Goal: Information Seeking & Learning: Check status

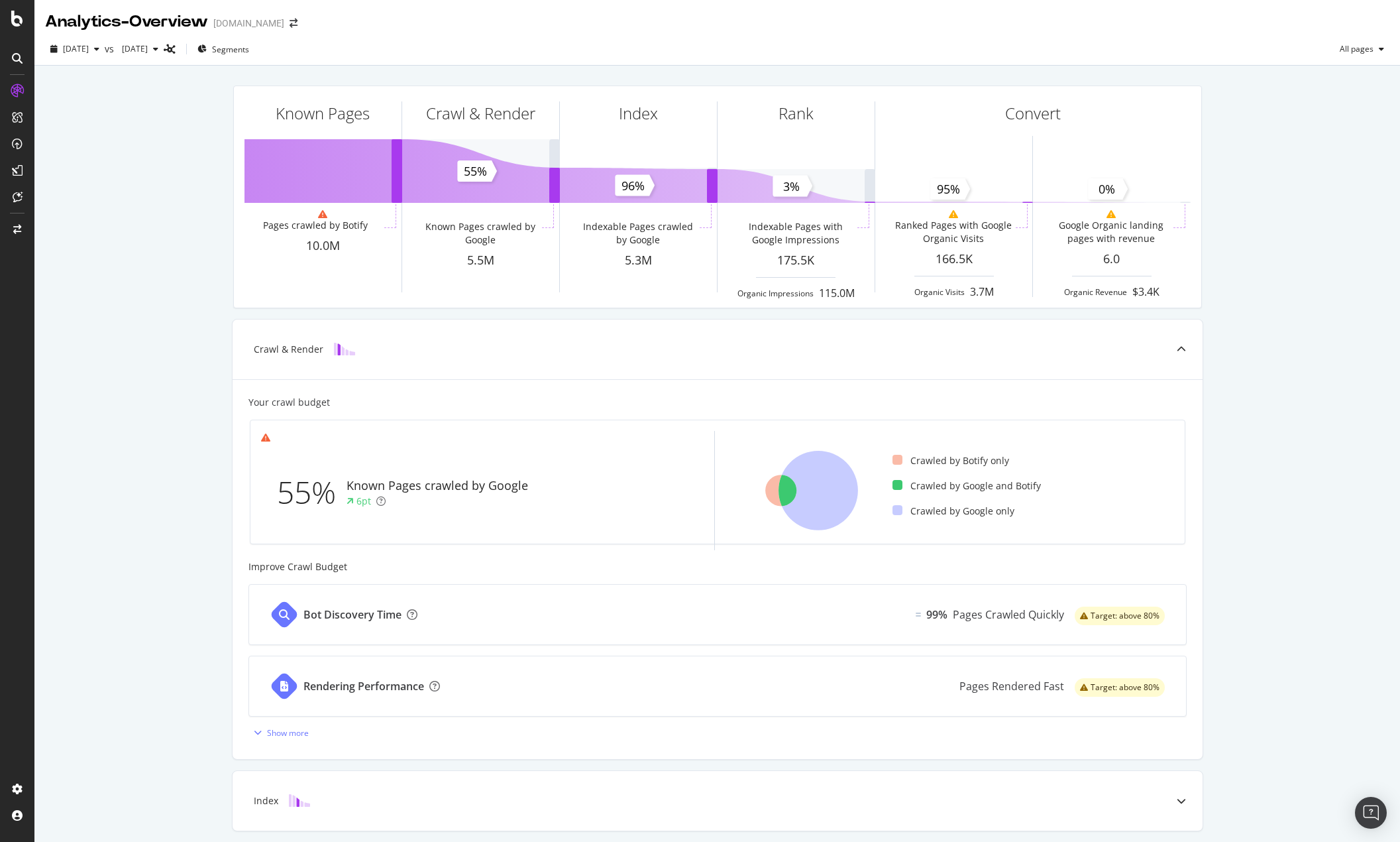
click at [136, 455] on div "Known Pages Pages crawled by Botify 10.0M Crawl & Render Known Pages crawled by…" at bounding box center [717, 549] width 1366 height 966
